Goal: Navigation & Orientation: Go to known website

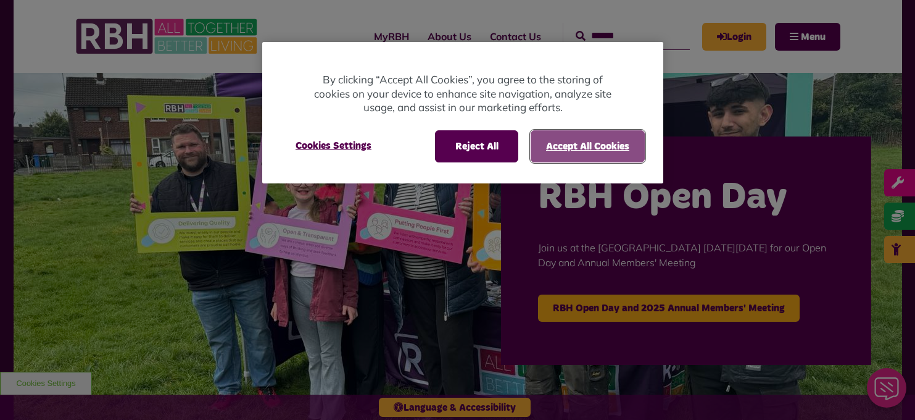
click at [577, 149] on button "Accept All Cookies" at bounding box center [588, 146] width 114 height 32
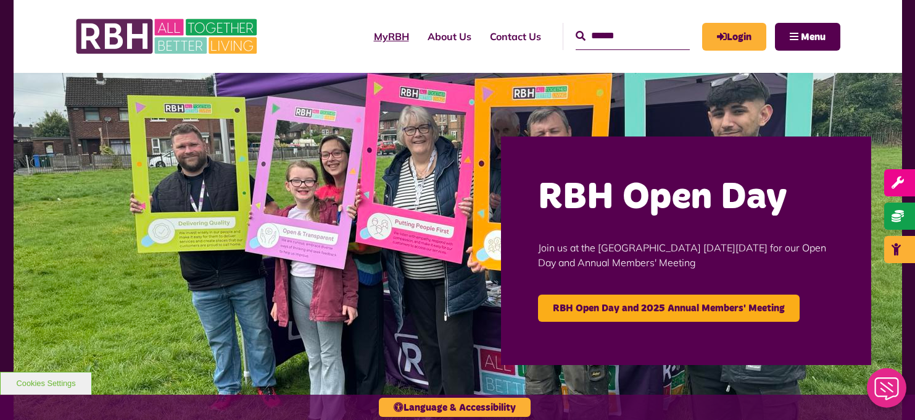
click at [371, 38] on link "MyRBH" at bounding box center [392, 36] width 54 height 33
